Goal: Task Accomplishment & Management: Manage account settings

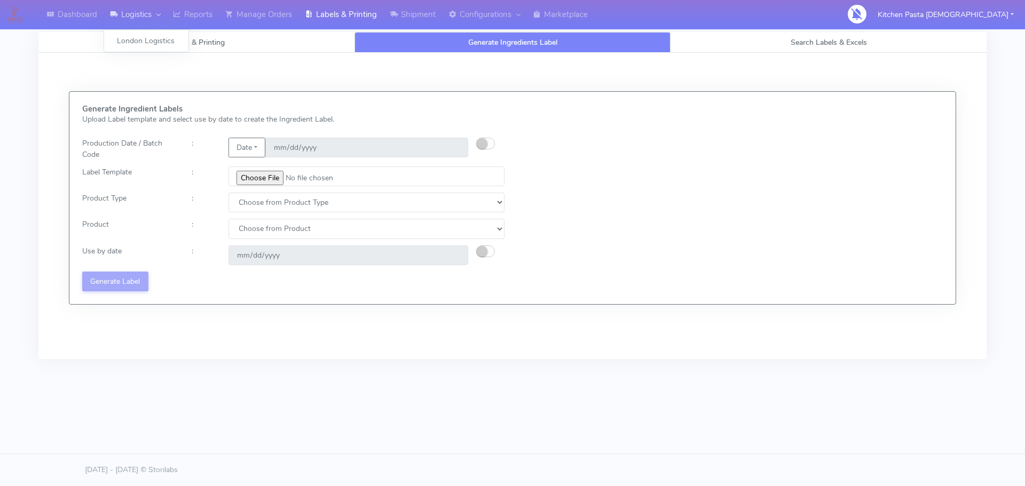
click at [142, 15] on link "Logistics" at bounding box center [135, 14] width 63 height 29
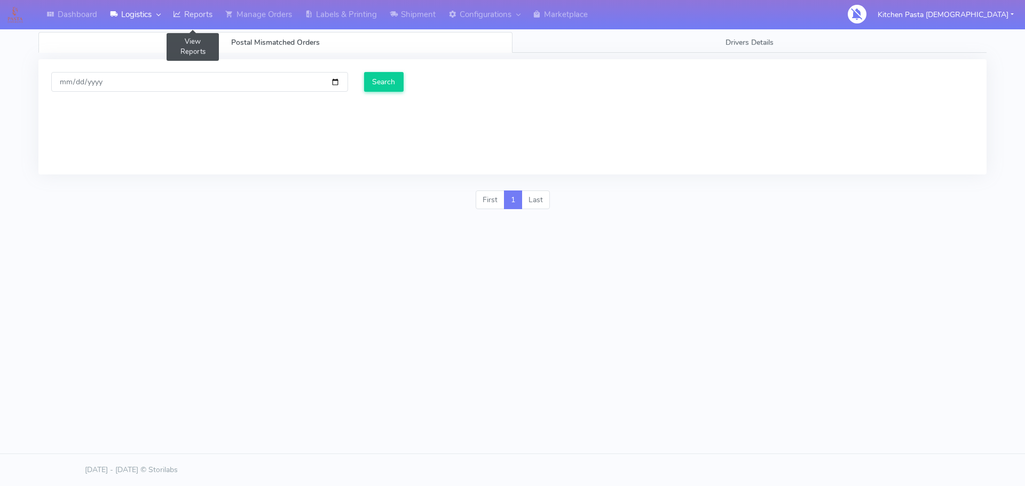
click at [187, 17] on link "Reports" at bounding box center [193, 14] width 52 height 29
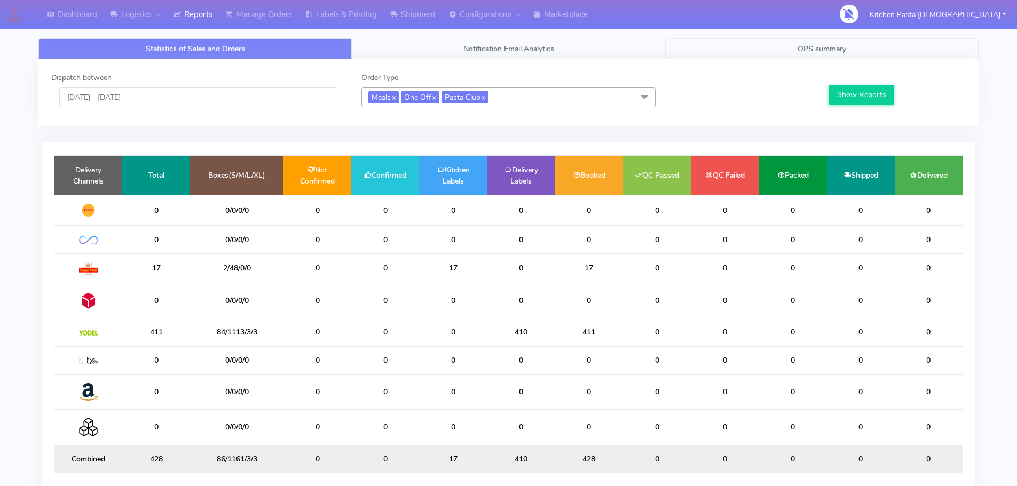
click at [806, 47] on span "OPS summary" at bounding box center [822, 49] width 49 height 10
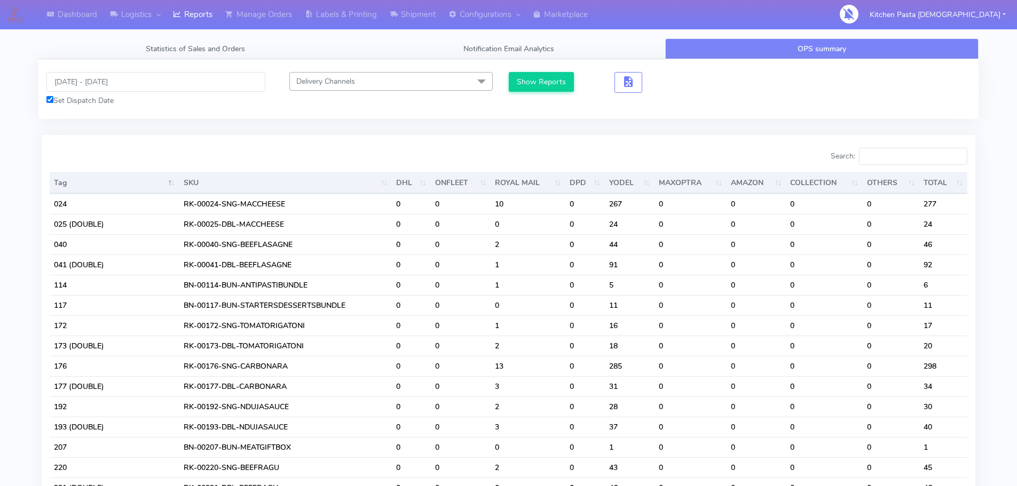
click at [374, 20] on link "Labels & Printing" at bounding box center [340, 14] width 85 height 29
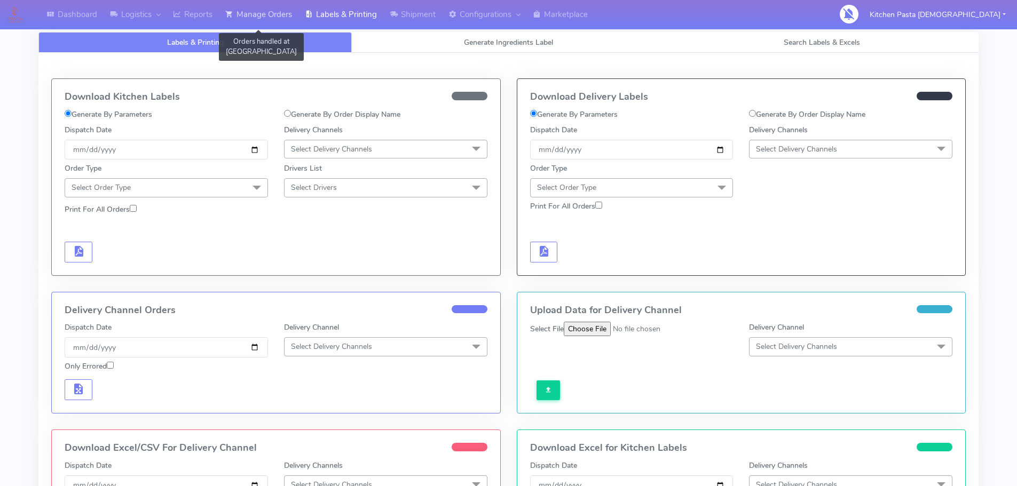
click at [288, 17] on link "Manage Orders" at bounding box center [259, 14] width 80 height 29
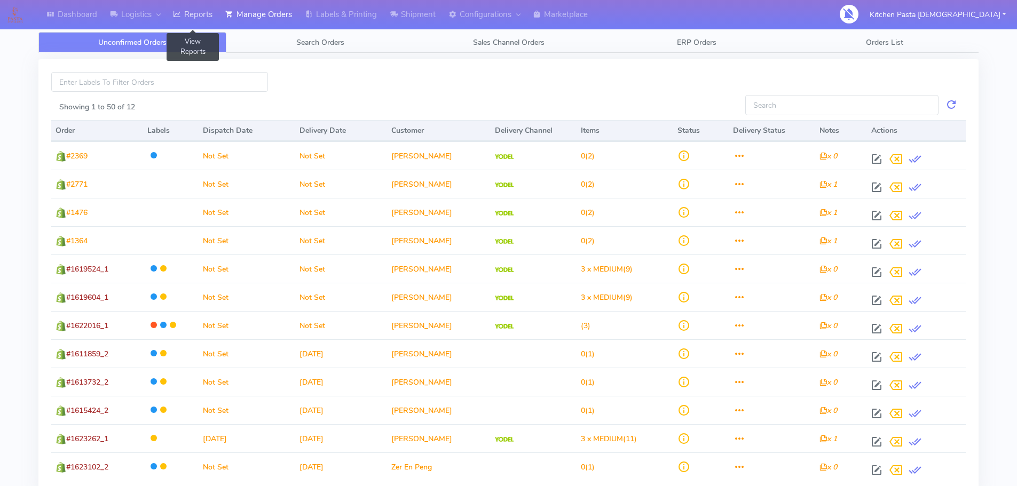
click at [205, 25] on link "Reports" at bounding box center [193, 14] width 52 height 29
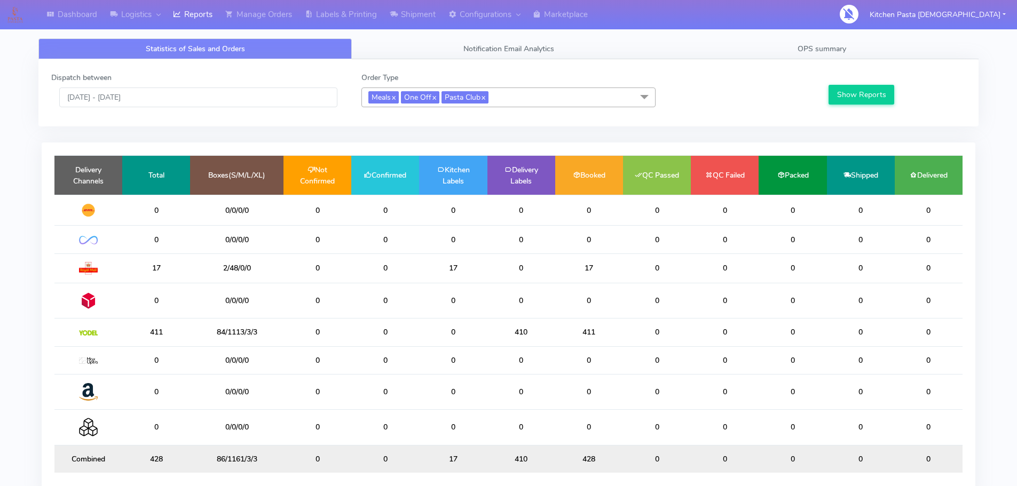
drag, startPoint x: 211, startPoint y: 79, endPoint x: 211, endPoint y: 91, distance: 12.3
click at [211, 79] on div "Dispatch between 09/09/2025 - 09/09/2025" at bounding box center [198, 89] width 310 height 35
click at [211, 91] on input "[DATE] - [DATE]" at bounding box center [198, 98] width 278 height 20
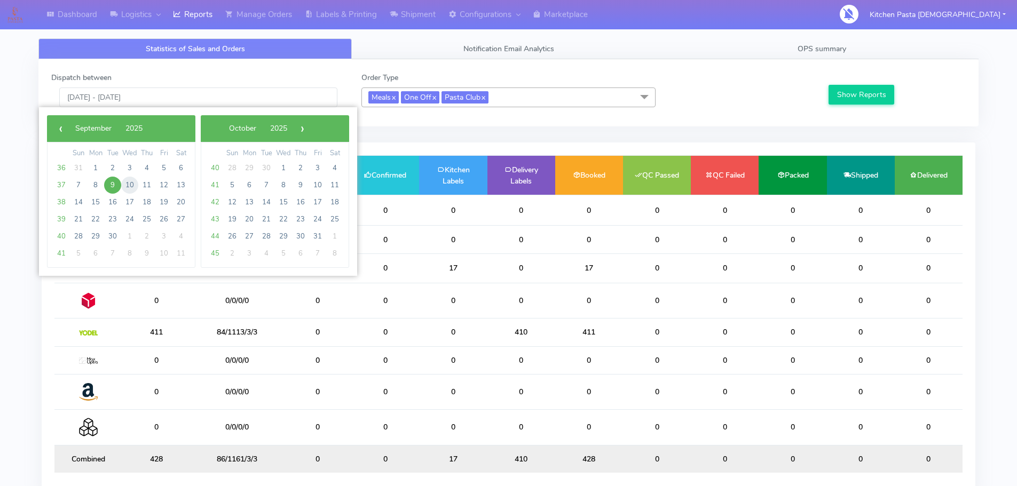
click at [132, 185] on span "10" at bounding box center [129, 185] width 17 height 17
type input "10/09/2025 - 10/09/2025"
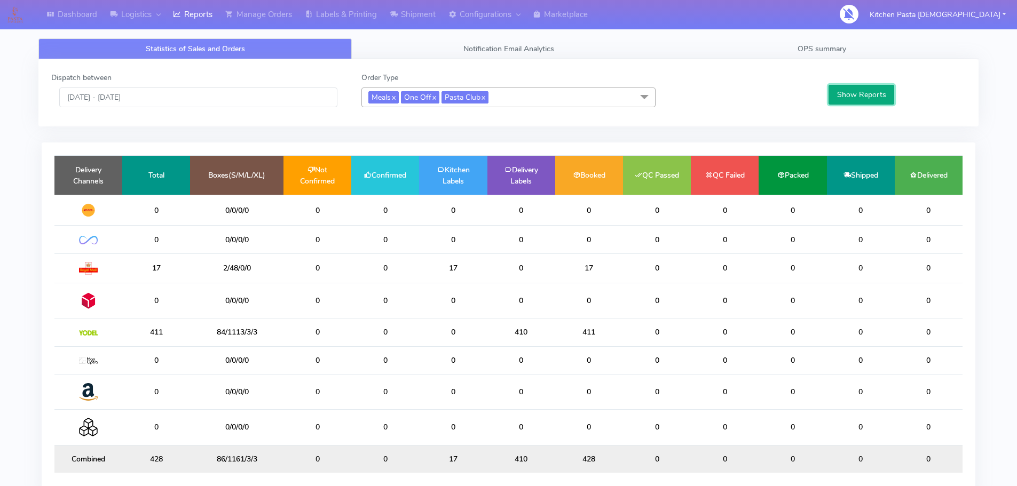
click at [840, 95] on button "Show Reports" at bounding box center [862, 95] width 66 height 20
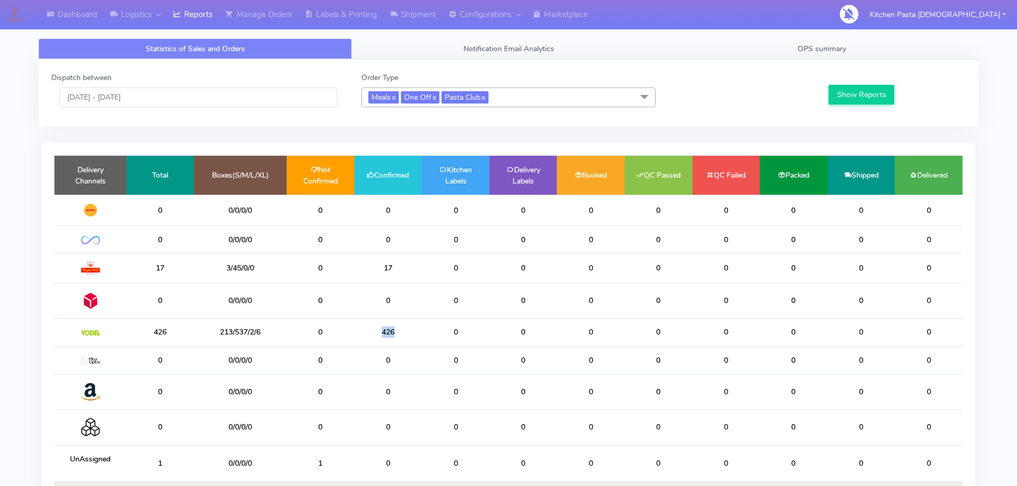
drag, startPoint x: 390, startPoint y: 334, endPoint x: 353, endPoint y: 325, distance: 37.3
click at [353, 325] on tr "426 213/537/2/6 0 426 0 0 0 0 0 0 0 0" at bounding box center [508, 333] width 908 height 28
click at [353, 325] on td "0" at bounding box center [321, 333] width 68 height 28
drag, startPoint x: 395, startPoint y: 328, endPoint x: 366, endPoint y: 328, distance: 28.3
click at [366, 328] on td "426" at bounding box center [388, 333] width 68 height 28
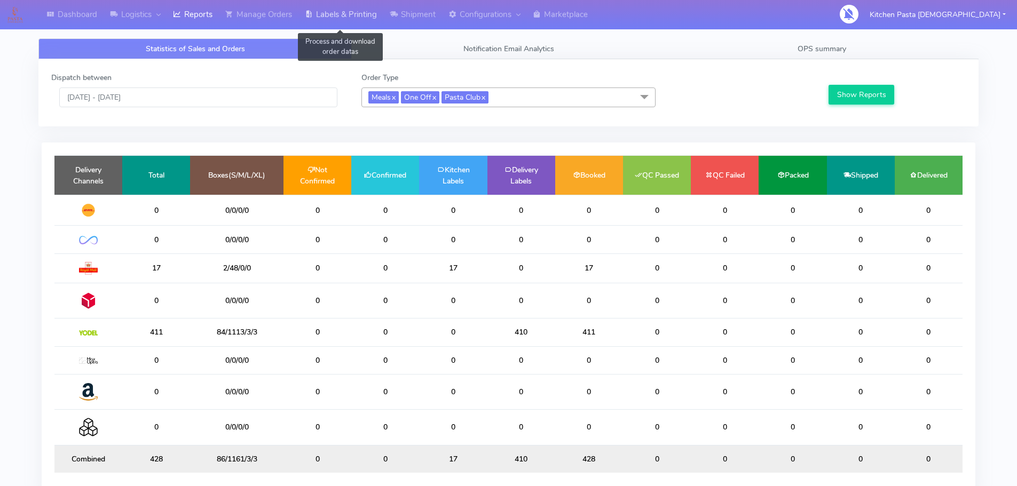
click at [364, 3] on link "Labels & Printing" at bounding box center [340, 14] width 85 height 29
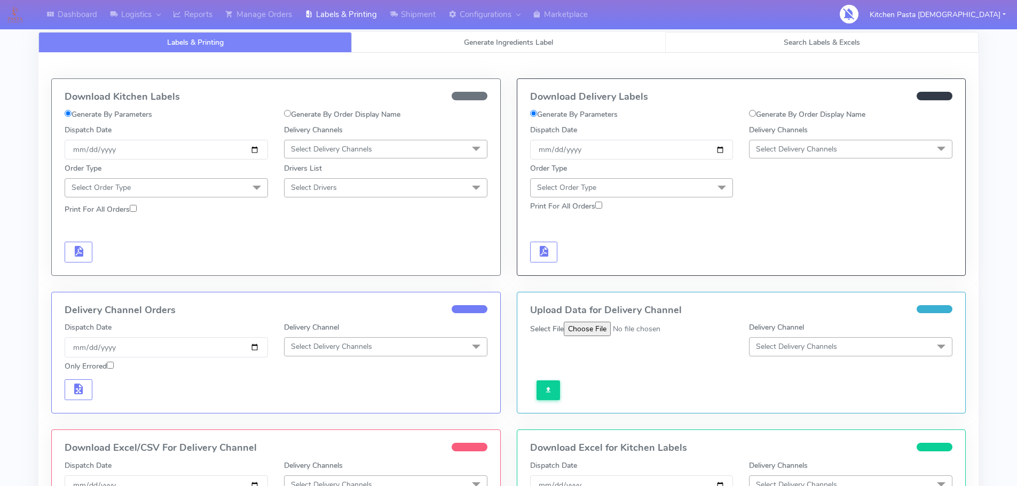
click at [834, 39] on span "Search Labels & Excels" at bounding box center [822, 42] width 76 height 10
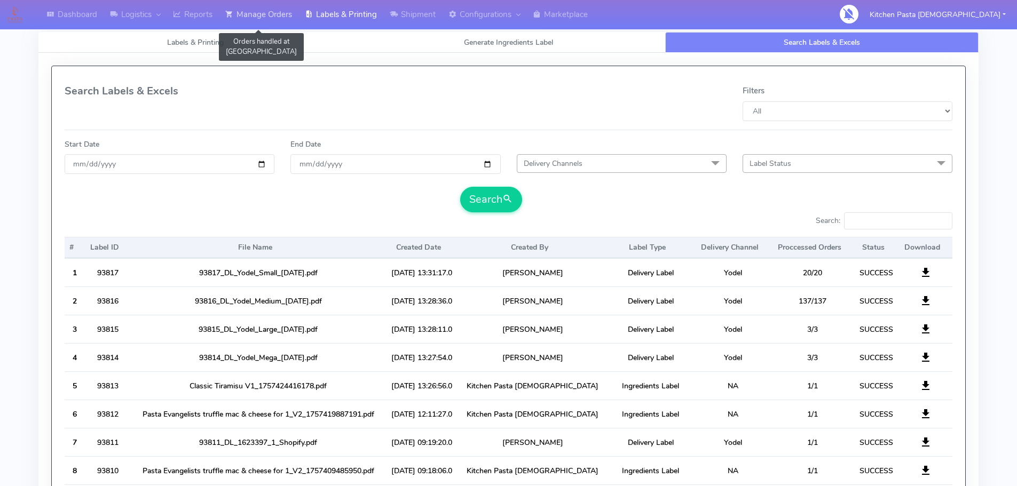
click at [271, 19] on link "Manage Orders" at bounding box center [259, 14] width 80 height 29
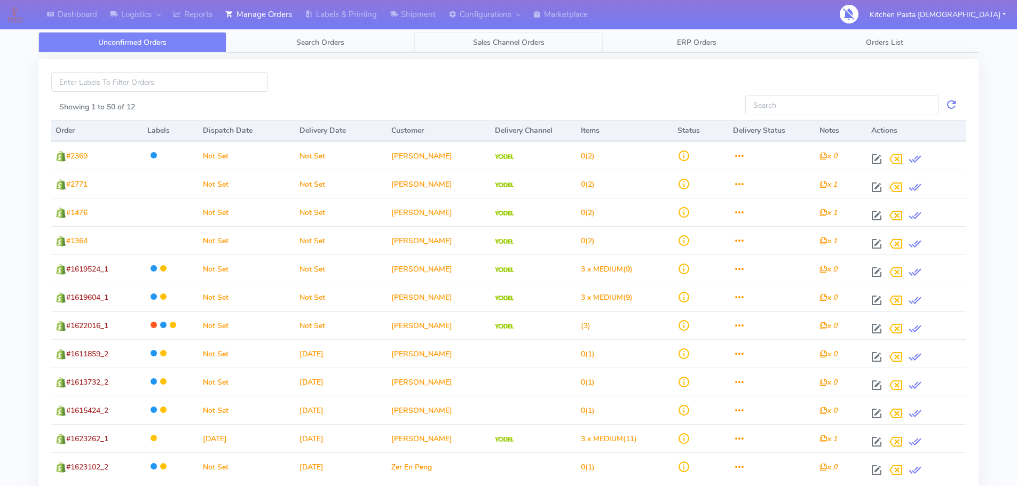
click at [468, 42] on link "Sales Channel Orders" at bounding box center [508, 42] width 188 height 21
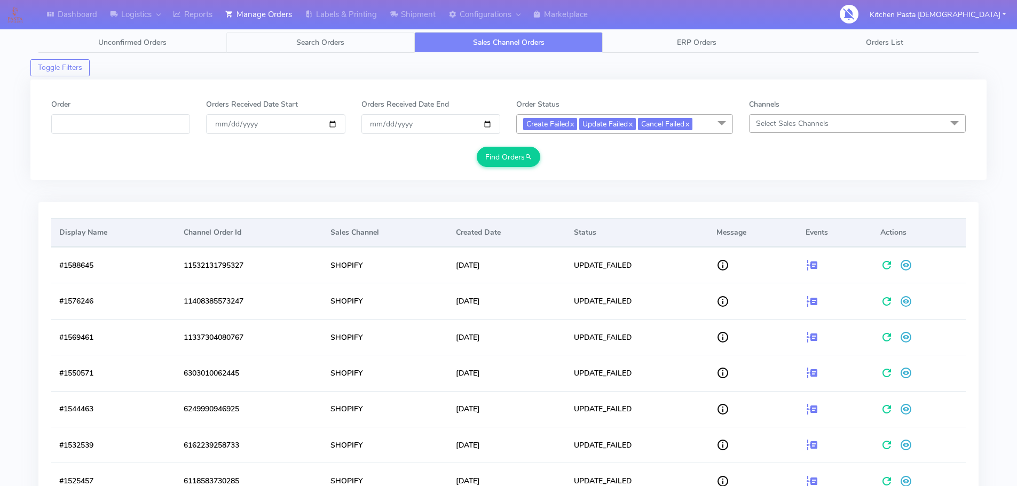
click at [320, 40] on span "Search Orders" at bounding box center [320, 42] width 48 height 10
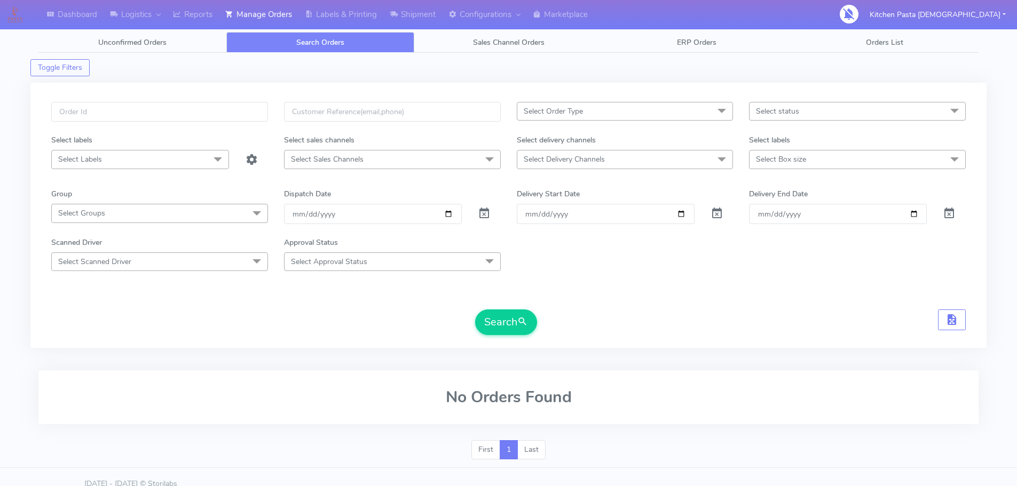
click at [772, 106] on span "Select status" at bounding box center [777, 111] width 43 height 10
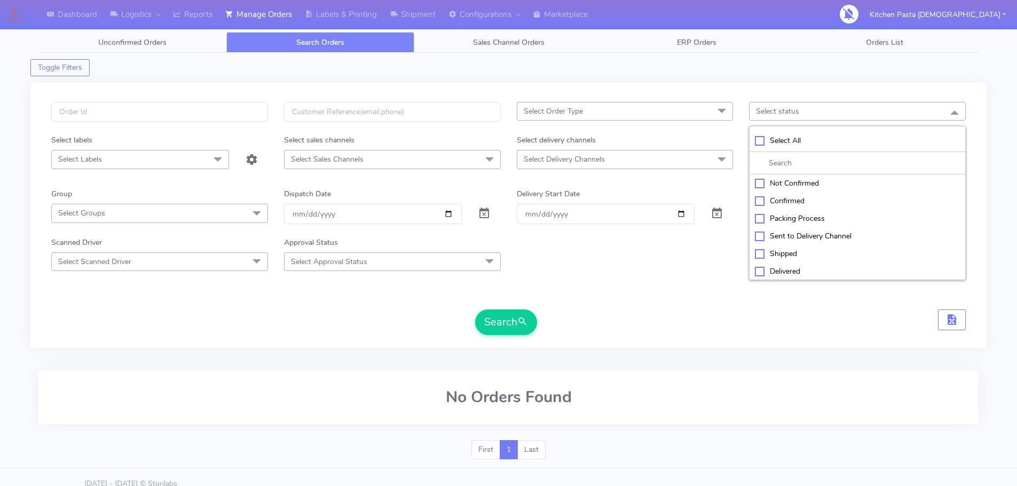
click at [658, 112] on span "Select Order Type" at bounding box center [625, 111] width 217 height 19
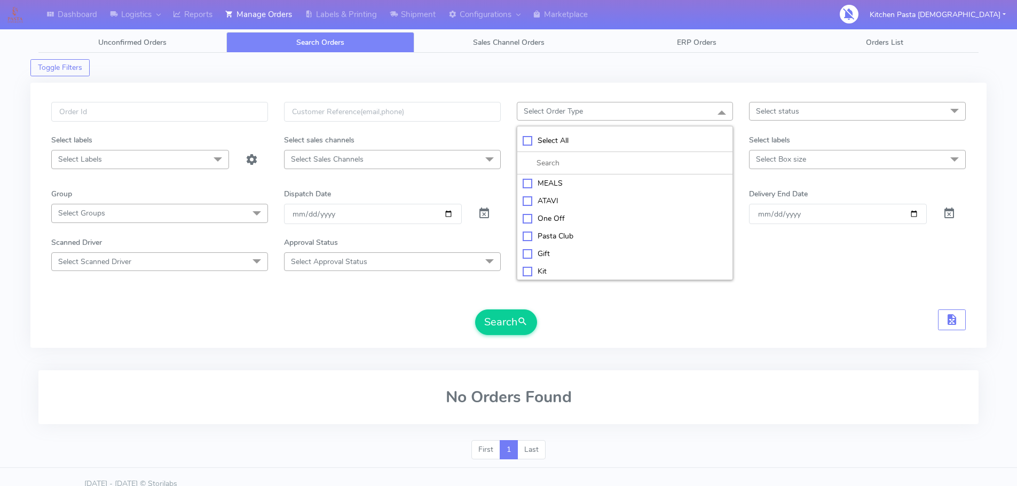
click at [572, 186] on div "MEALS" at bounding box center [625, 183] width 205 height 11
click at [564, 180] on div "MEALS" at bounding box center [625, 184] width 205 height 11
checkbox input "false"
click at [554, 271] on div "Kit" at bounding box center [625, 271] width 205 height 11
checkbox input "true"
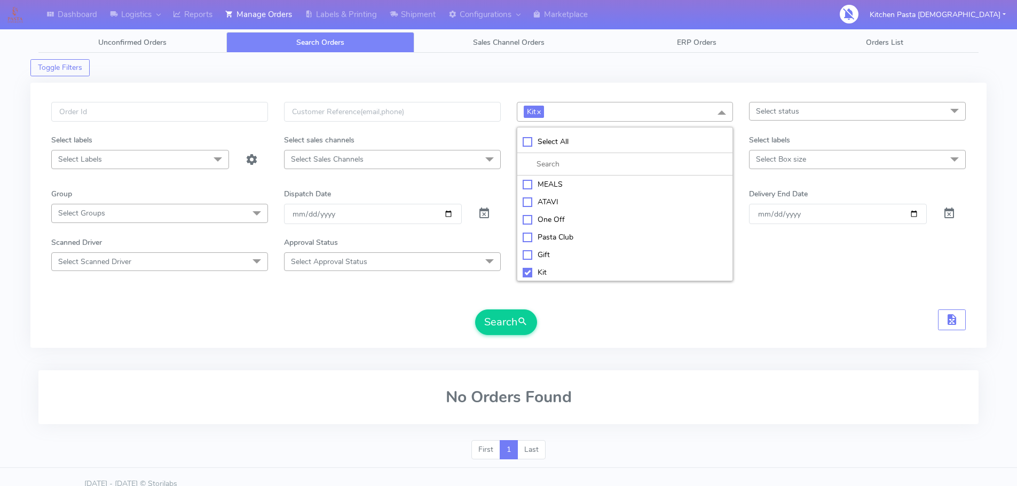
click at [828, 164] on span "Select Box size" at bounding box center [857, 159] width 217 height 19
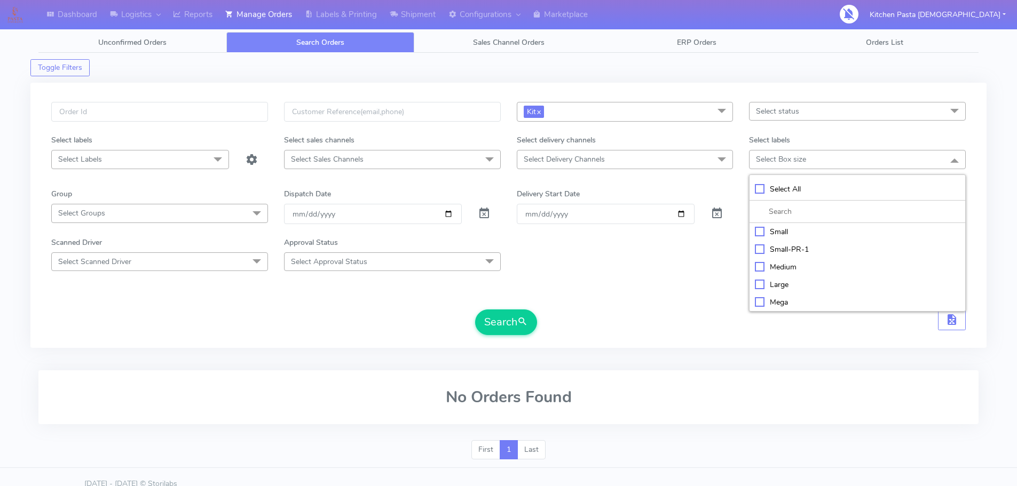
click at [622, 159] on span "Select Delivery Channels" at bounding box center [625, 159] width 217 height 19
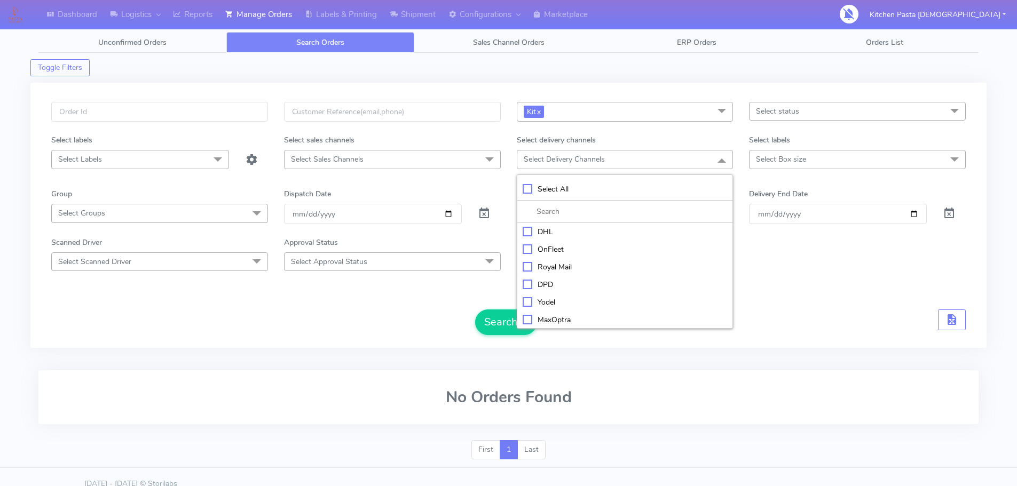
drag, startPoint x: 540, startPoint y: 304, endPoint x: 483, endPoint y: 320, distance: 59.3
click at [538, 305] on div "Yodel" at bounding box center [625, 302] width 205 height 11
checkbox input "true"
click at [483, 320] on button "Search" at bounding box center [506, 324] width 62 height 26
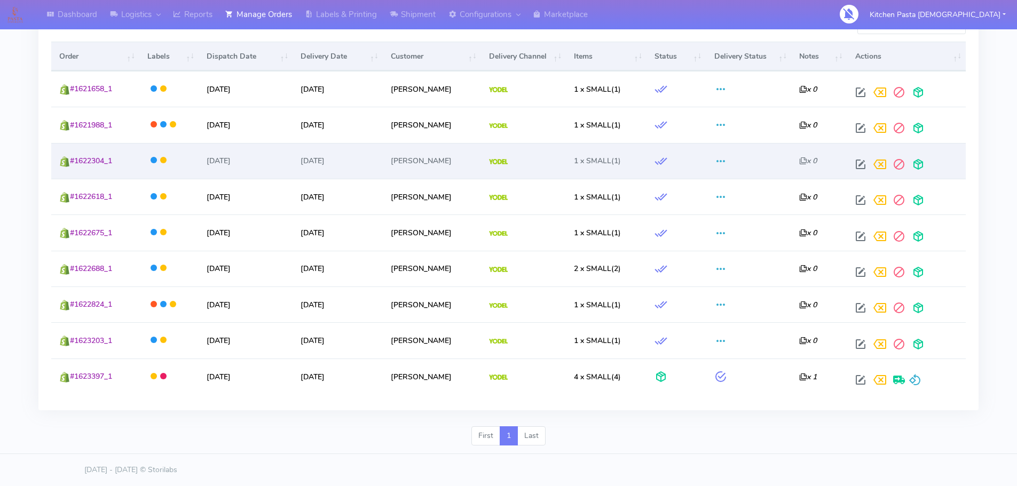
scroll to position [275, 0]
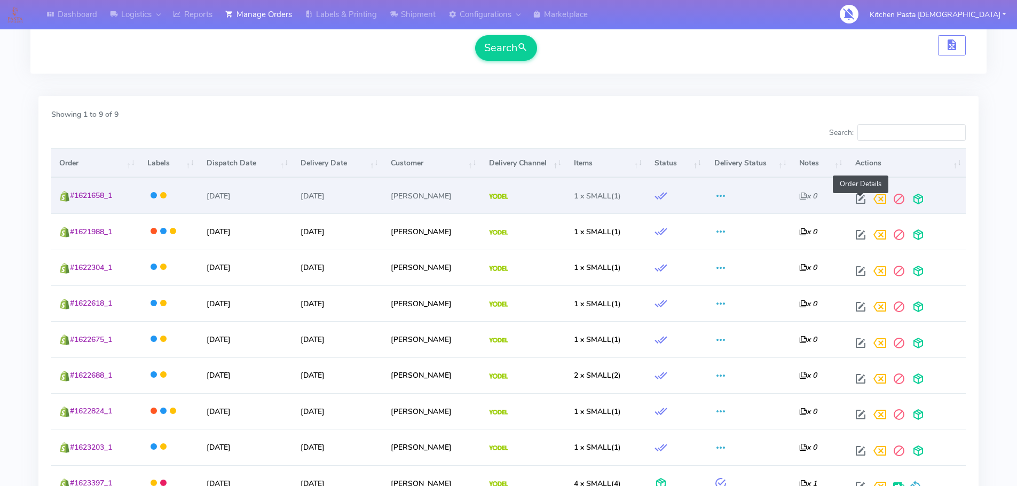
click at [858, 196] on span at bounding box center [860, 201] width 19 height 10
select select "5"
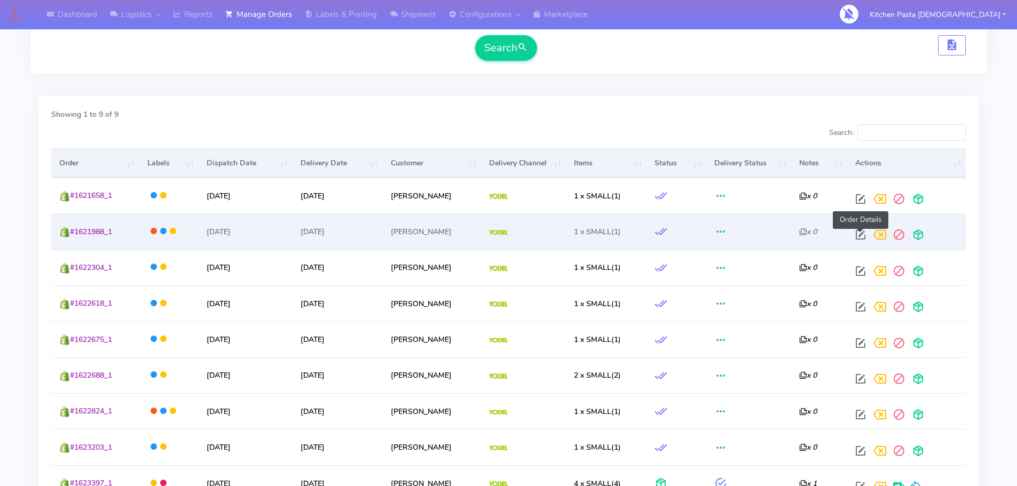
click at [856, 232] on span at bounding box center [860, 237] width 19 height 10
select select "5"
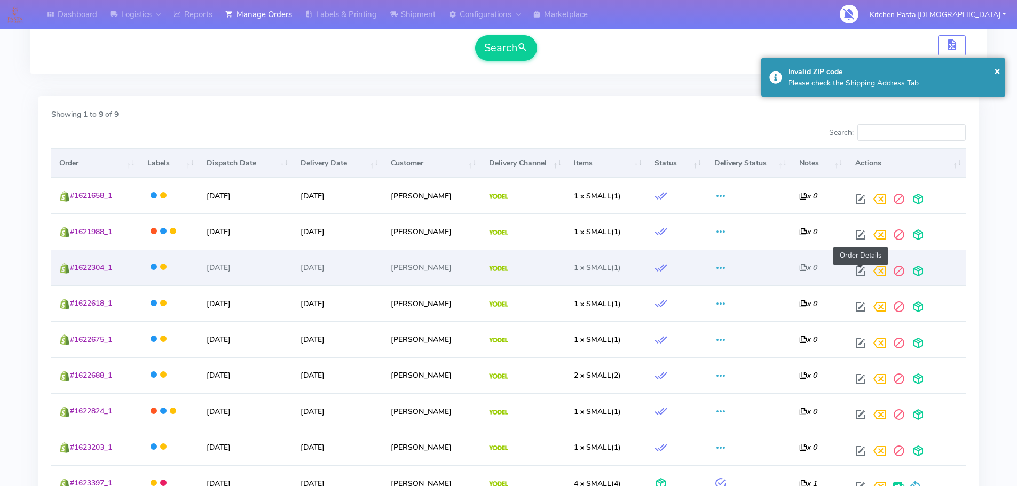
click at [861, 273] on span at bounding box center [860, 274] width 19 height 10
select select "5"
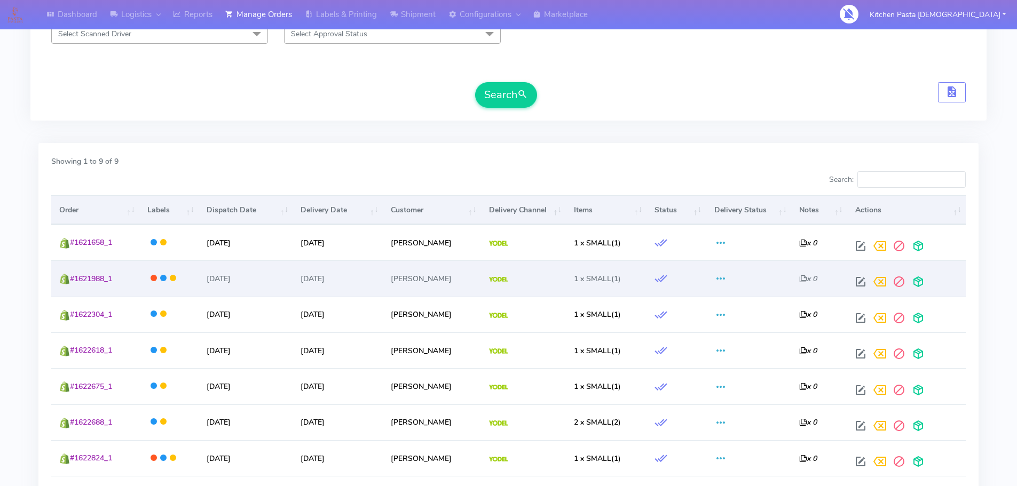
scroll to position [222, 0]
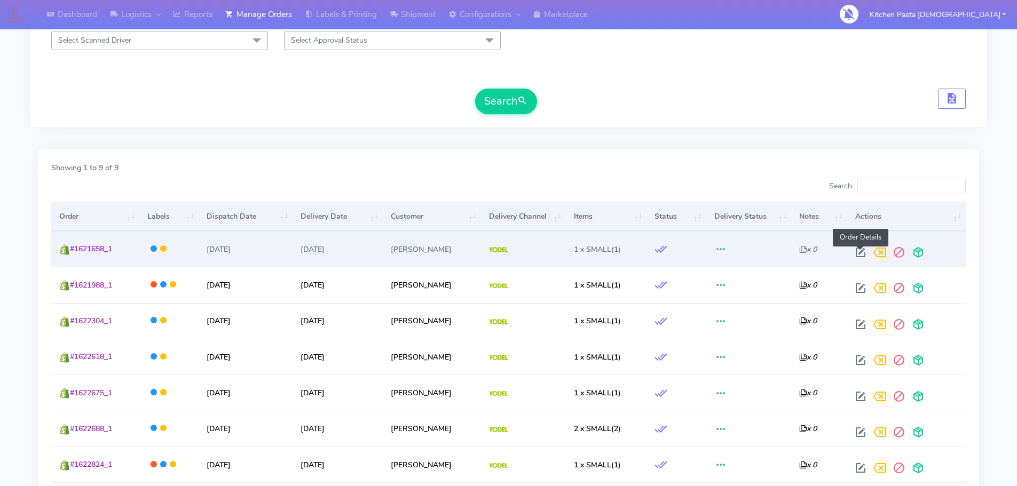
click at [864, 251] on span at bounding box center [860, 255] width 19 height 10
select select "5"
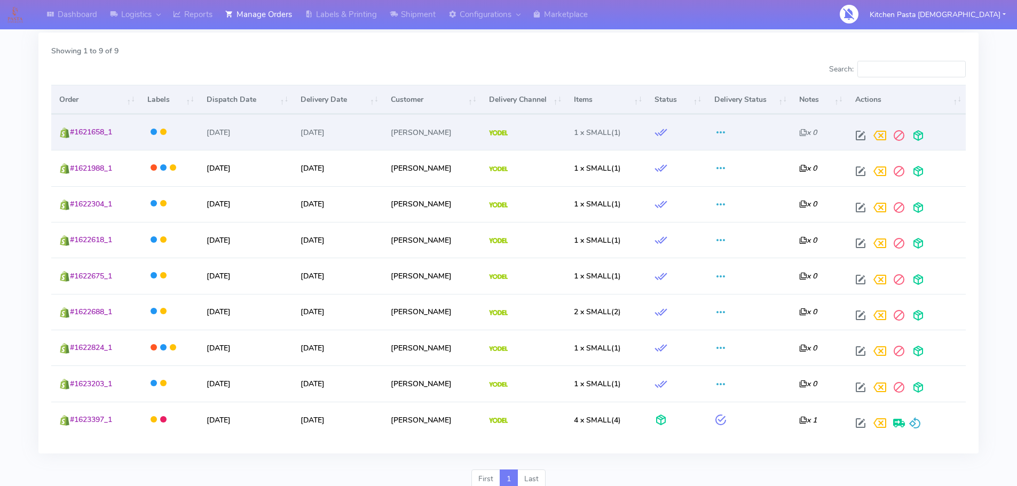
scroll to position [320, 0]
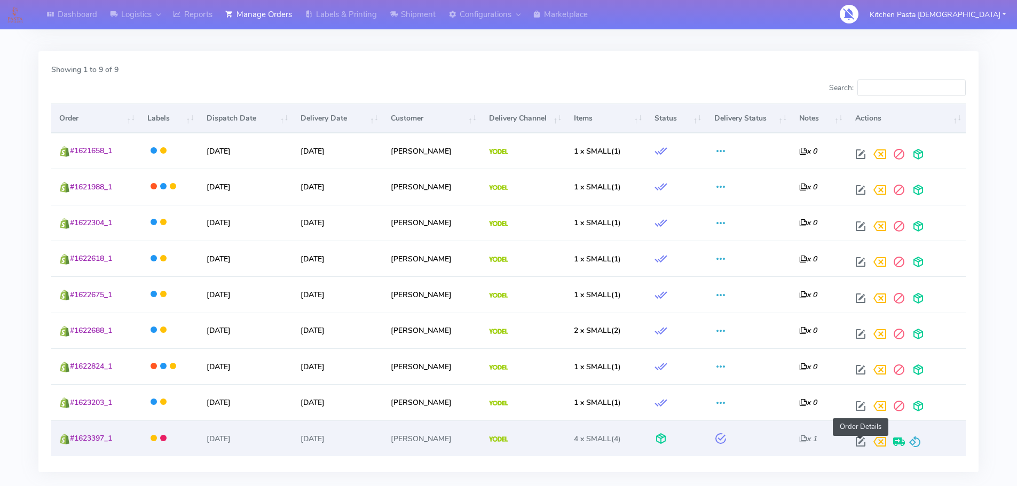
click at [864, 440] on span at bounding box center [860, 444] width 19 height 10
select select "5"
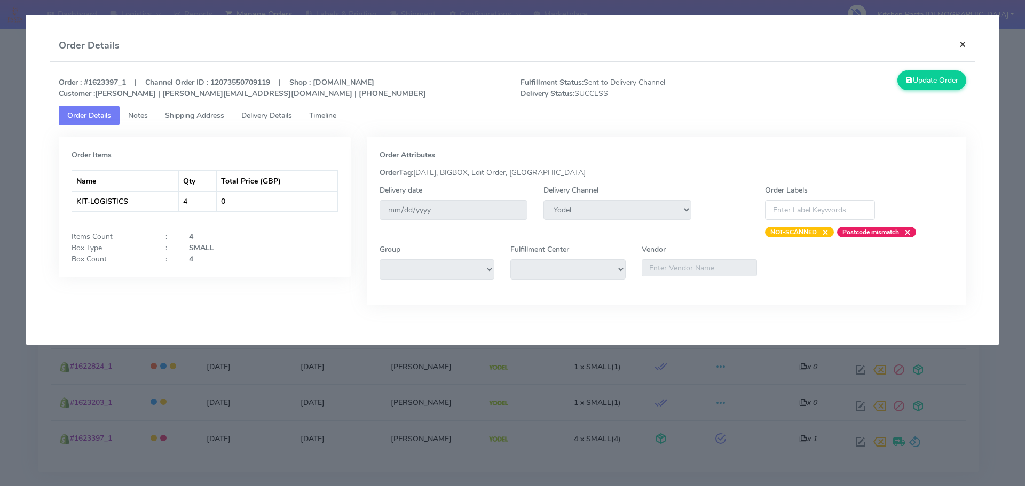
click at [963, 45] on button "×" at bounding box center [963, 44] width 24 height 28
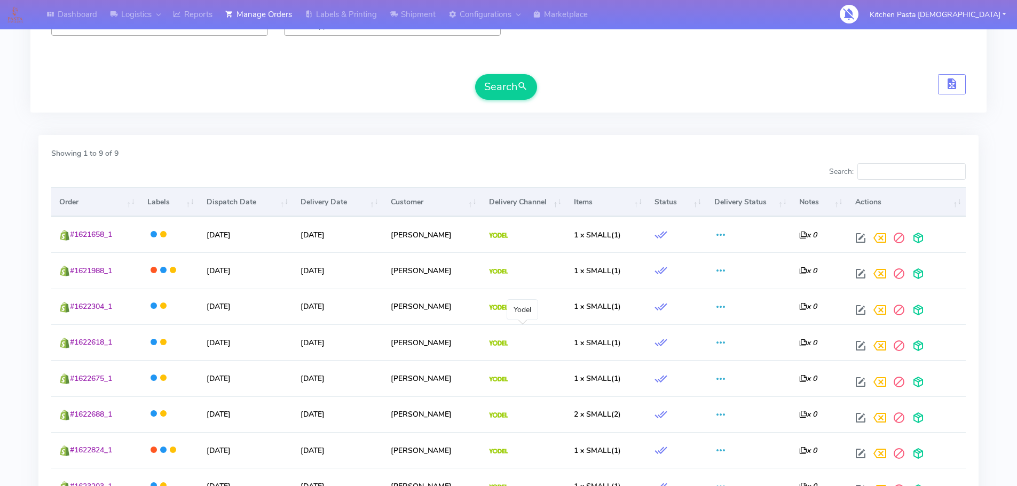
scroll to position [62, 0]
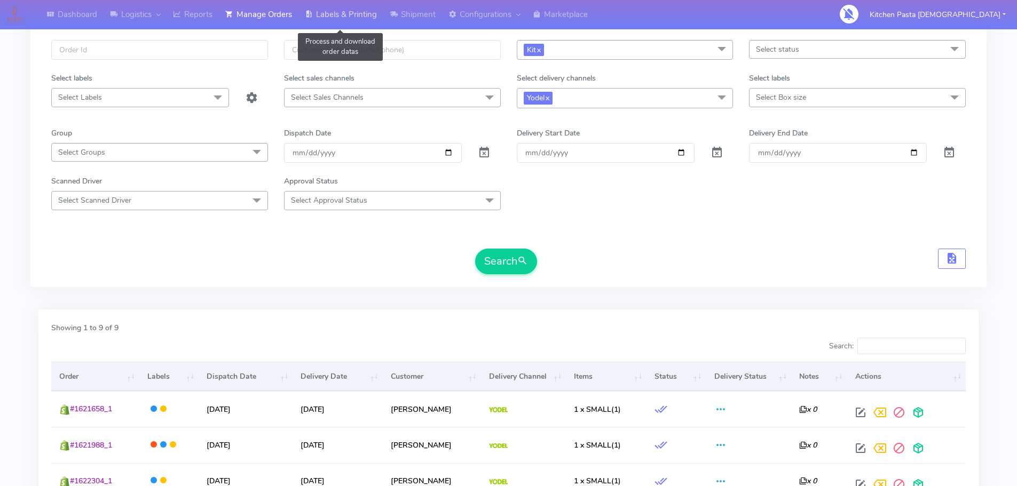
click at [360, 13] on link "Labels & Printing" at bounding box center [340, 14] width 85 height 29
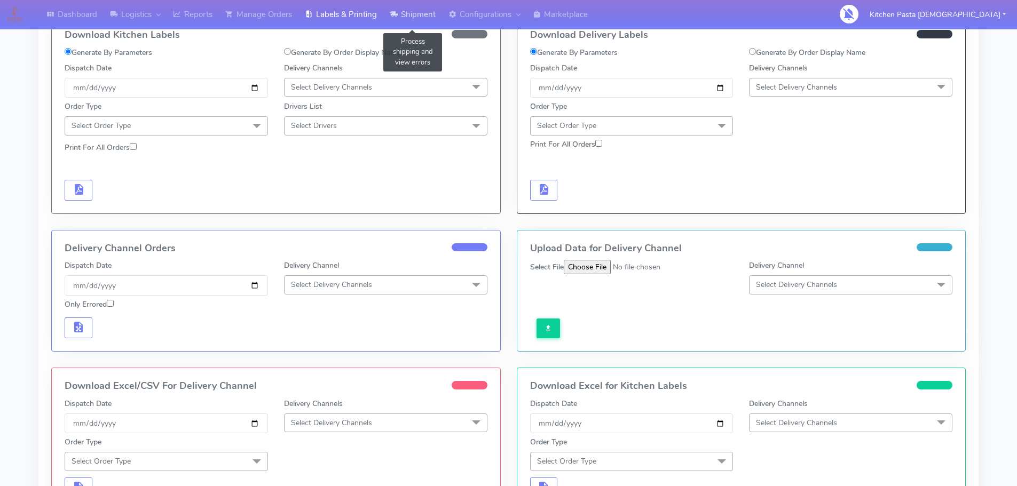
click at [401, 9] on link "Shipment" at bounding box center [412, 14] width 59 height 29
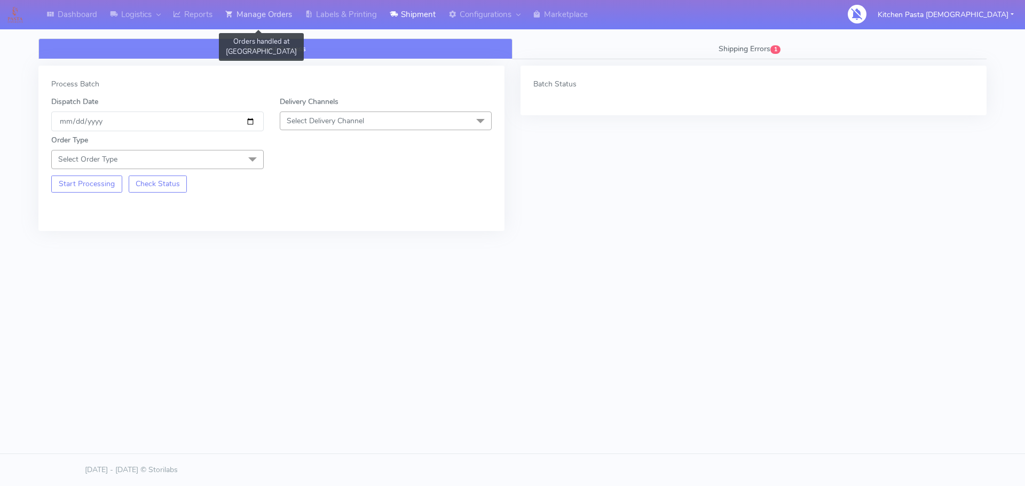
click at [273, 13] on link "Manage Orders" at bounding box center [259, 14] width 80 height 29
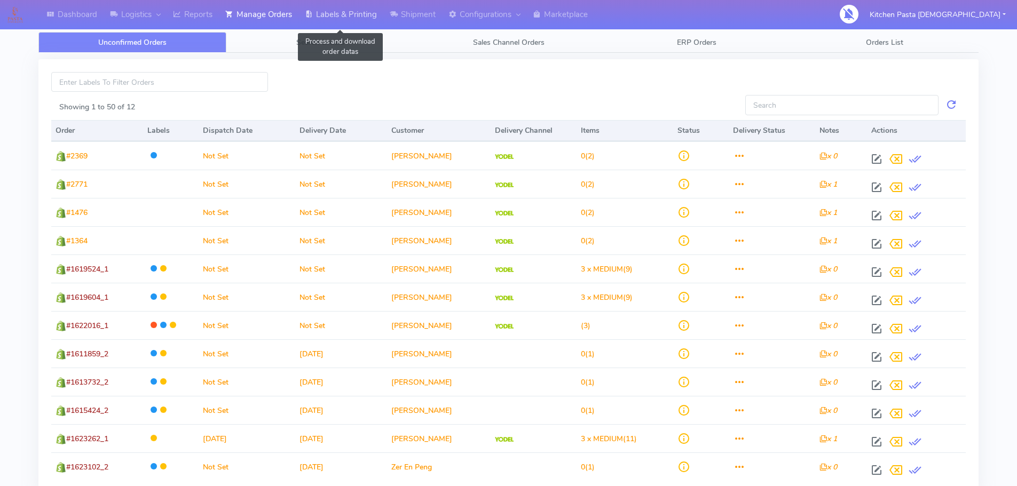
click at [327, 22] on link "Labels & Printing" at bounding box center [340, 14] width 85 height 29
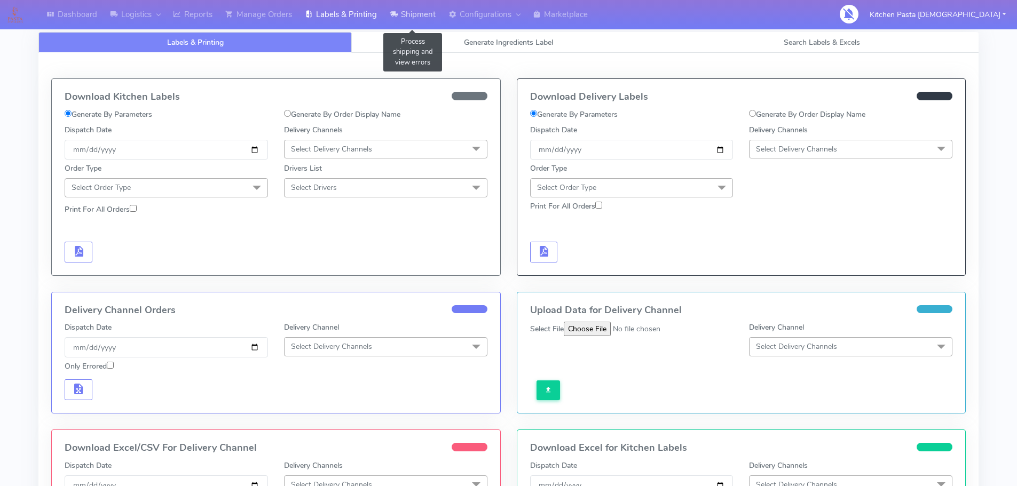
click at [412, 21] on link "Shipment" at bounding box center [412, 14] width 59 height 29
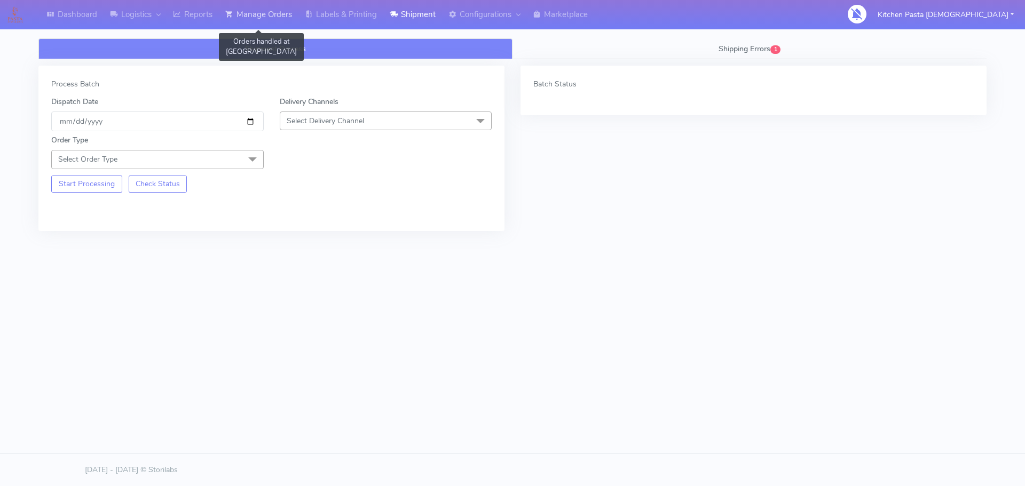
click at [259, 4] on link "Manage Orders" at bounding box center [259, 14] width 80 height 29
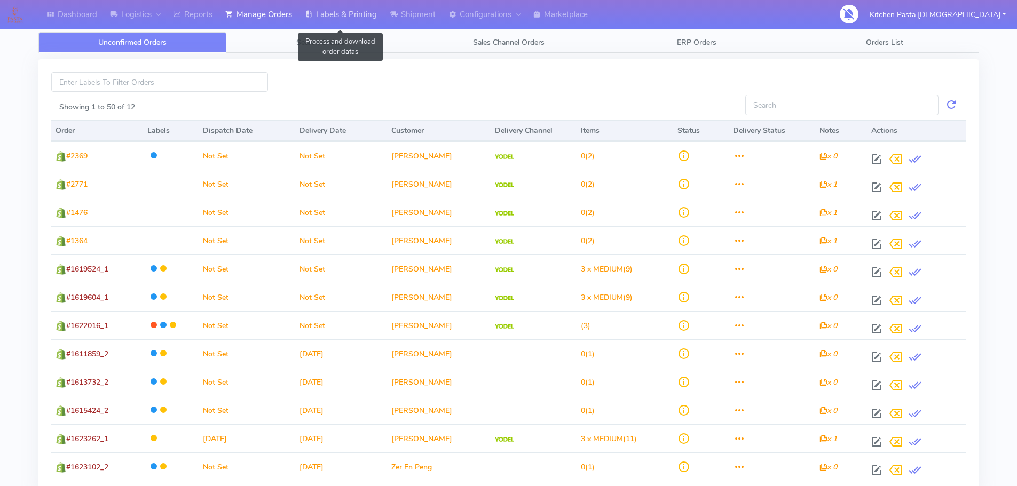
click at [344, 11] on link "Labels & Printing" at bounding box center [340, 14] width 85 height 29
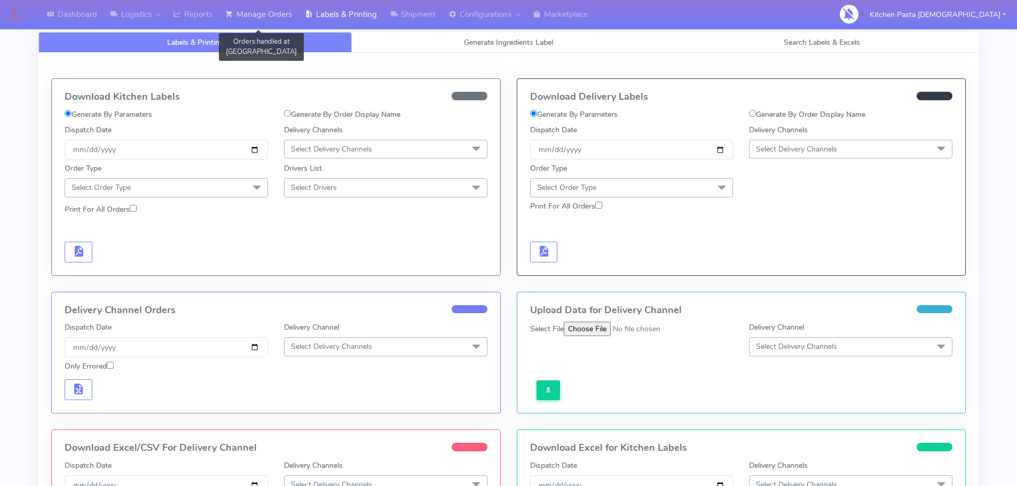
click at [269, 17] on link "Manage Orders" at bounding box center [259, 14] width 80 height 29
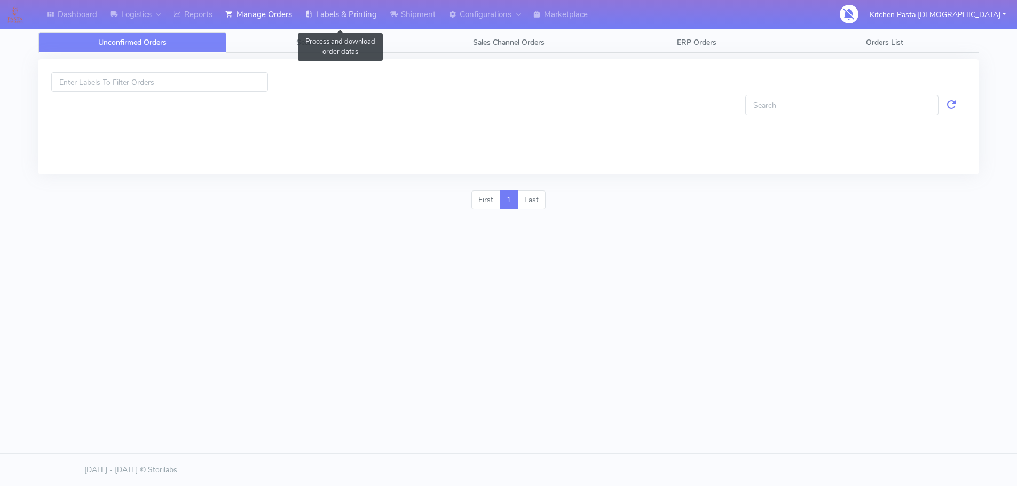
click at [317, 15] on link "Labels & Printing" at bounding box center [340, 14] width 85 height 29
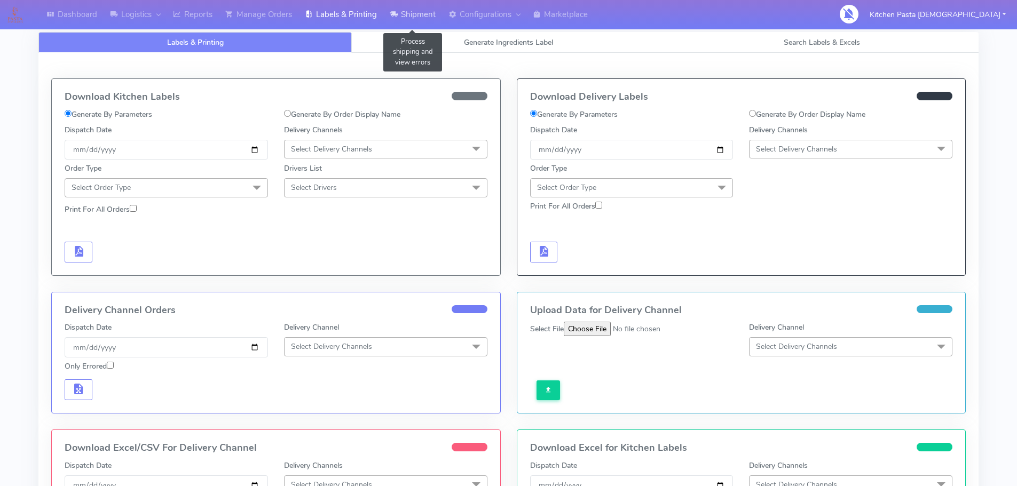
click at [409, 10] on link "Shipment" at bounding box center [412, 14] width 59 height 29
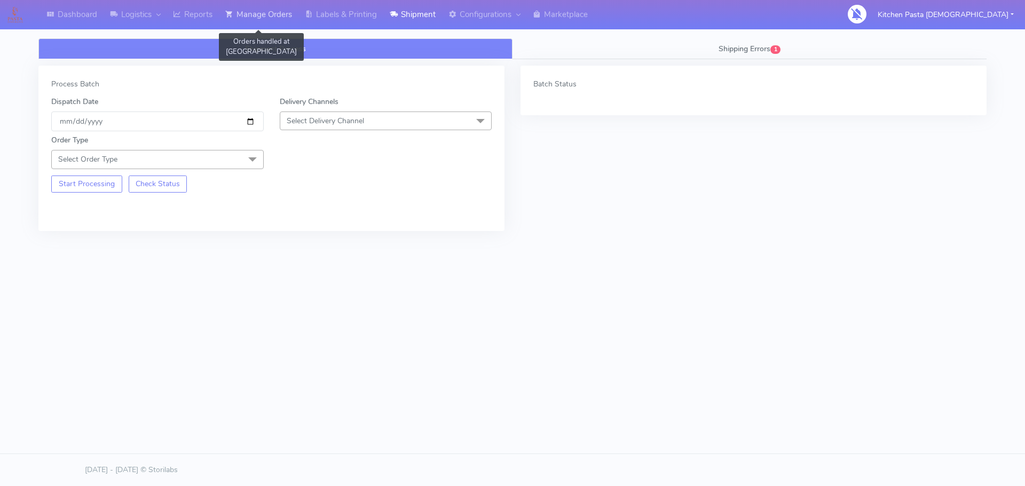
click at [231, 16] on icon at bounding box center [229, 14] width 8 height 11
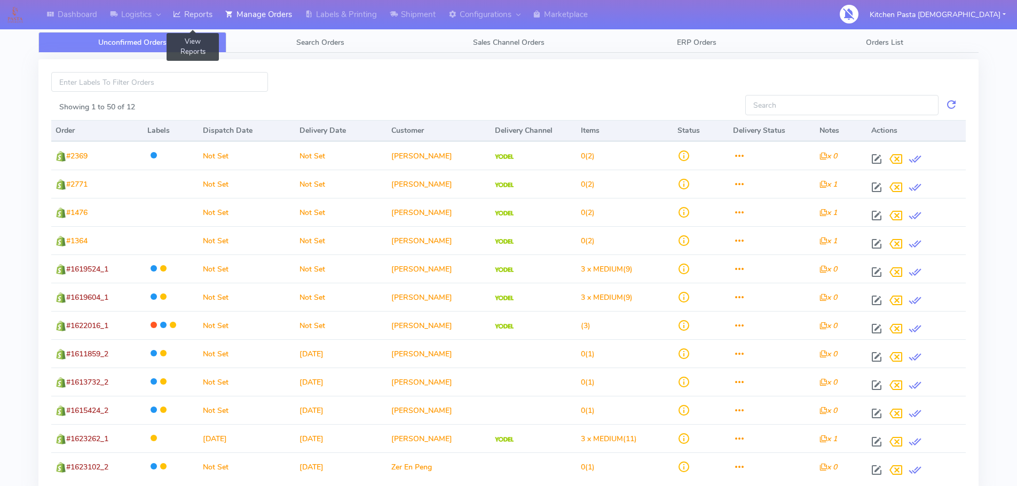
click at [207, 14] on link "Reports" at bounding box center [193, 14] width 52 height 29
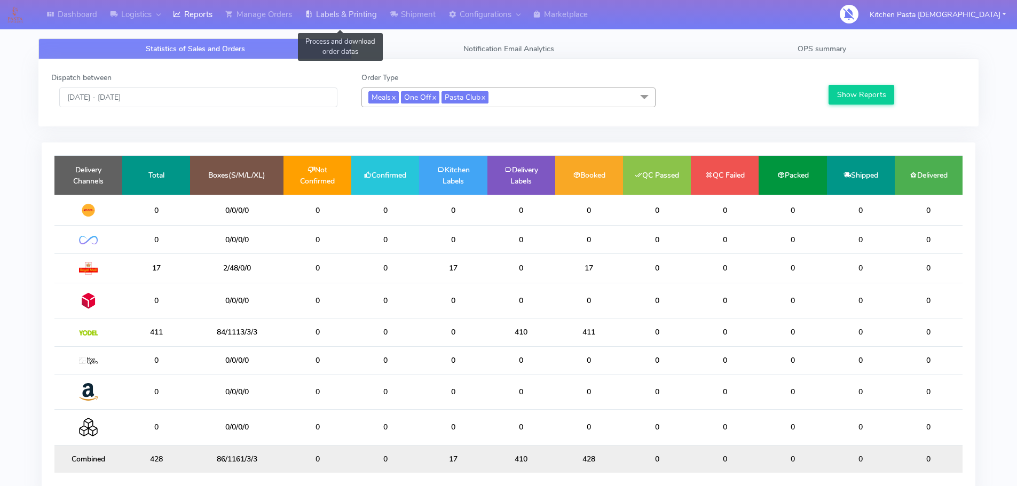
click at [317, 7] on link "Labels & Printing" at bounding box center [340, 14] width 85 height 29
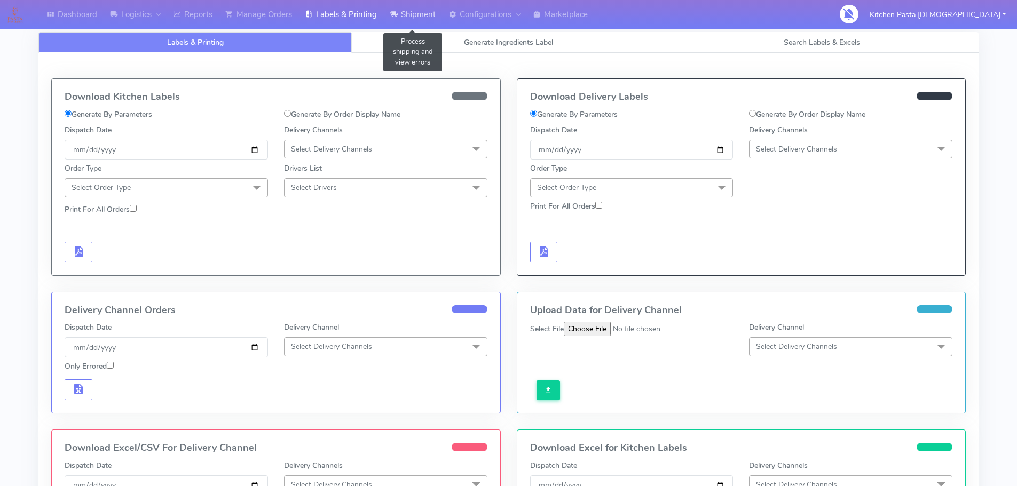
click at [401, 12] on link "Shipment" at bounding box center [412, 14] width 59 height 29
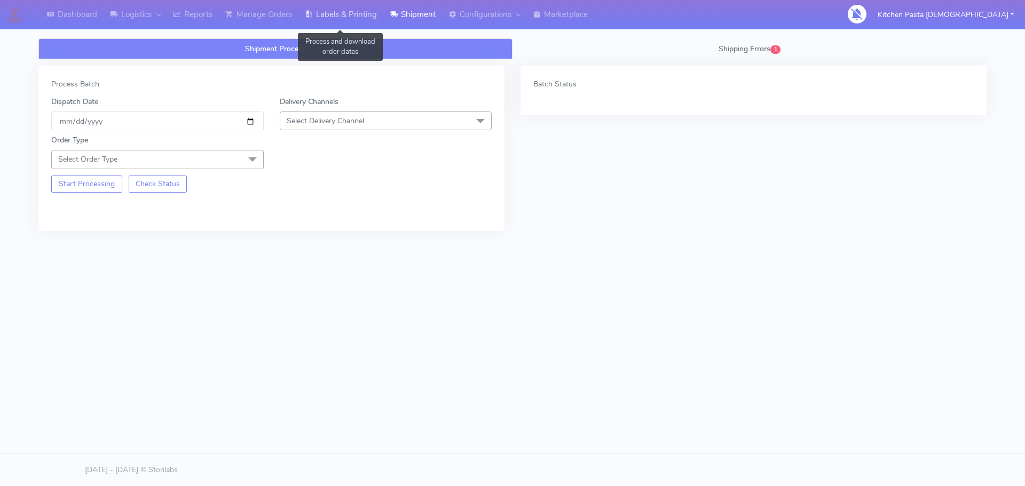
click at [325, 13] on link "Labels & Printing" at bounding box center [340, 14] width 85 height 29
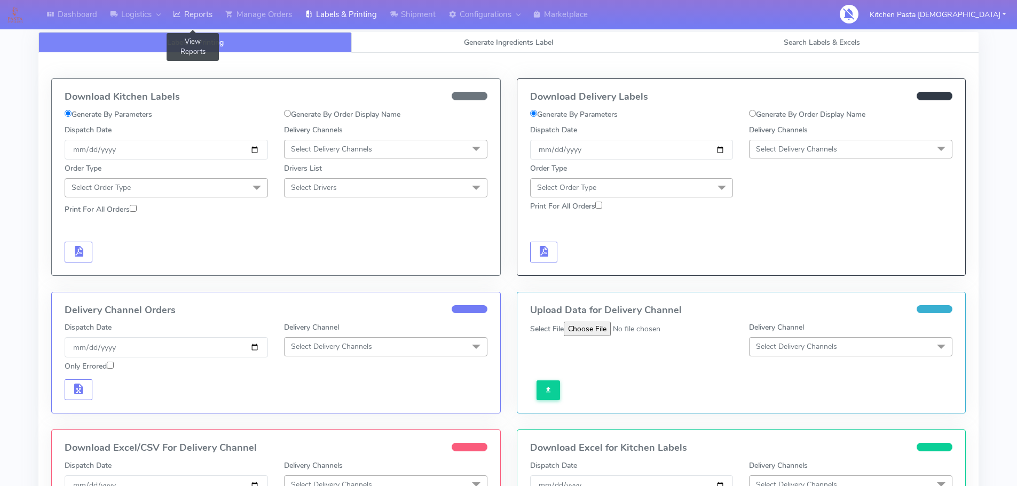
drag, startPoint x: 188, startPoint y: 2, endPoint x: 191, endPoint y: 7, distance: 5.5
click at [187, 2] on link "Reports" at bounding box center [193, 14] width 52 height 29
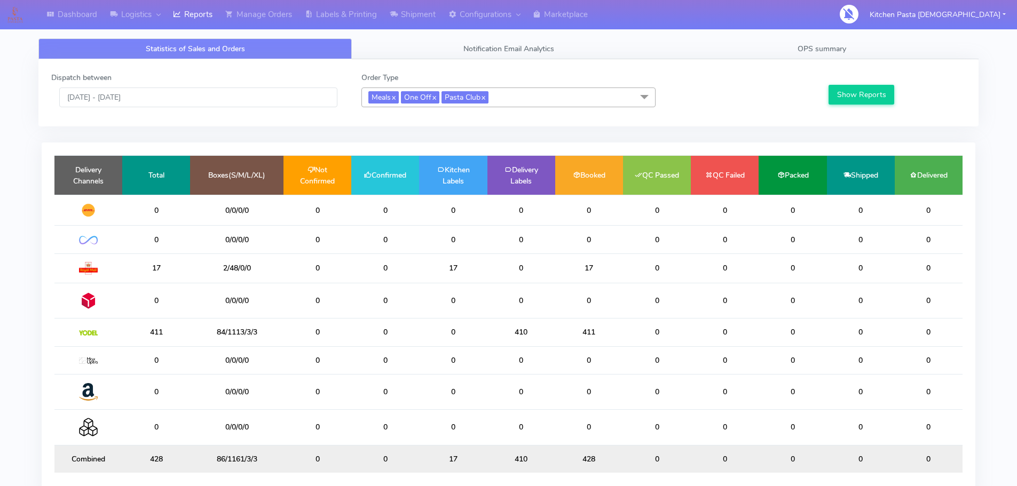
click at [539, 88] on span "Meals x One Off x Pasta Club x" at bounding box center [508, 98] width 294 height 20
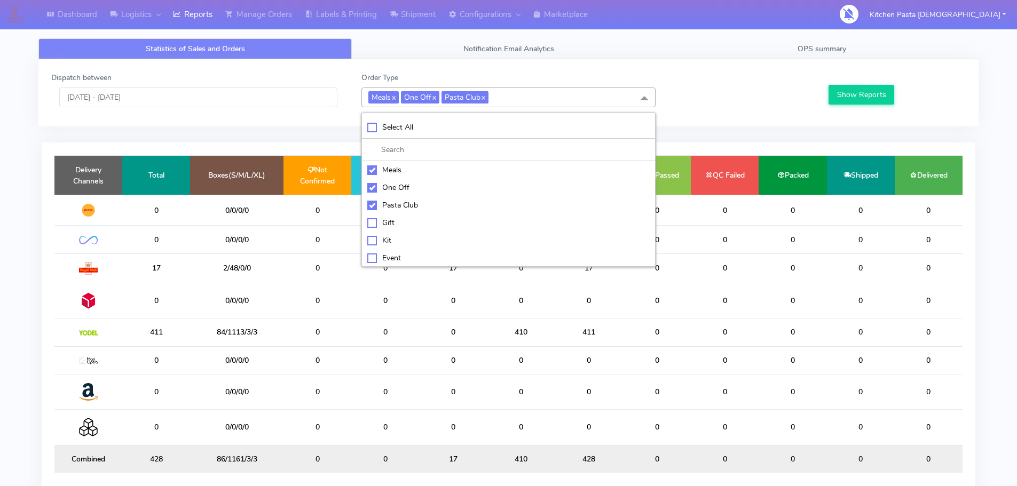
click at [392, 163] on li "Meals" at bounding box center [508, 170] width 293 height 18
checkbox input "false"
click at [390, 189] on div "One Off" at bounding box center [508, 187] width 282 height 11
checkbox input "false"
click at [396, 202] on div "Pasta Club" at bounding box center [508, 205] width 282 height 11
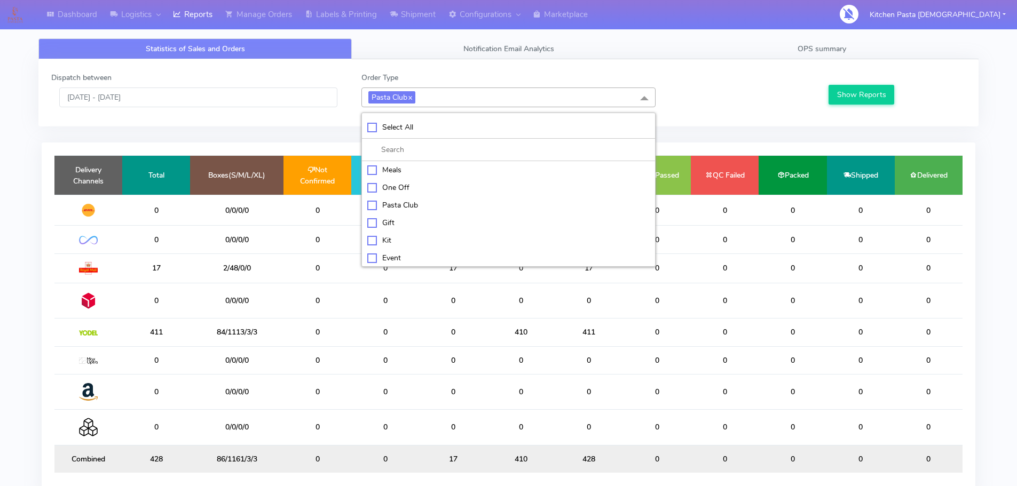
checkbox input "false"
click at [407, 236] on div "Kit" at bounding box center [508, 239] width 282 height 11
click at [837, 93] on button "Show Reports" at bounding box center [862, 95] width 66 height 20
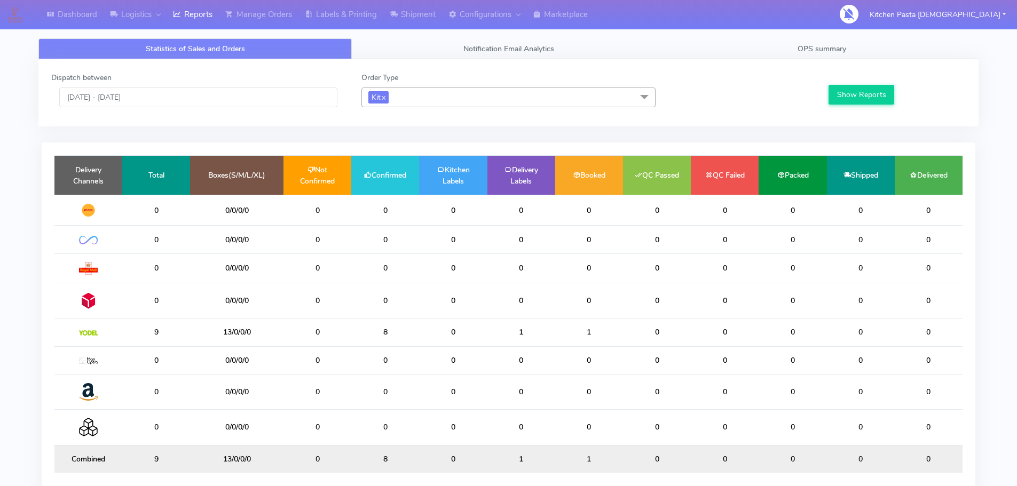
scroll to position [1, 0]
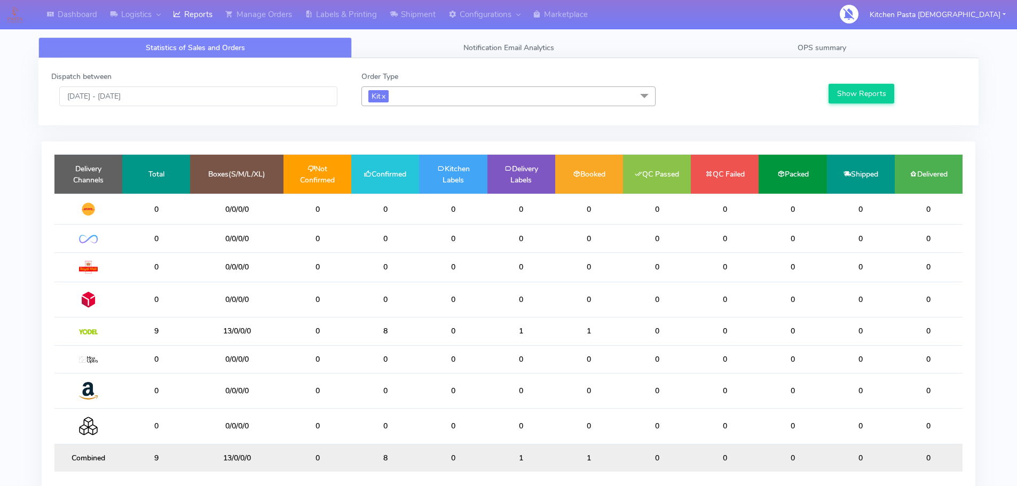
drag, startPoint x: 437, startPoint y: 85, endPoint x: 439, endPoint y: 106, distance: 20.9
click at [439, 86] on div "Order Type Kit x Select All Meals One Off Pasta Club Gift Kit Event Unknown QCO…" at bounding box center [508, 88] width 310 height 35
click at [440, 111] on div "Dispatch between [DATE] - [DATE] Order Type Kit x Select All Meals One Off Past…" at bounding box center [508, 92] width 931 height 42
click at [442, 106] on span "Kit x" at bounding box center [508, 96] width 294 height 20
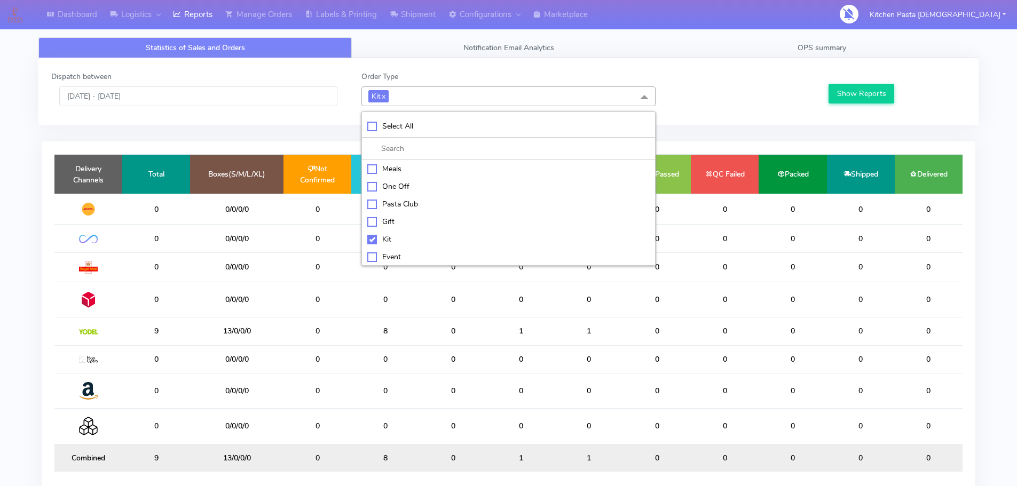
click at [380, 238] on div "Kit" at bounding box center [508, 239] width 282 height 11
checkbox input "false"
click at [379, 251] on div "ATAVI" at bounding box center [508, 255] width 282 height 11
checkbox input "true"
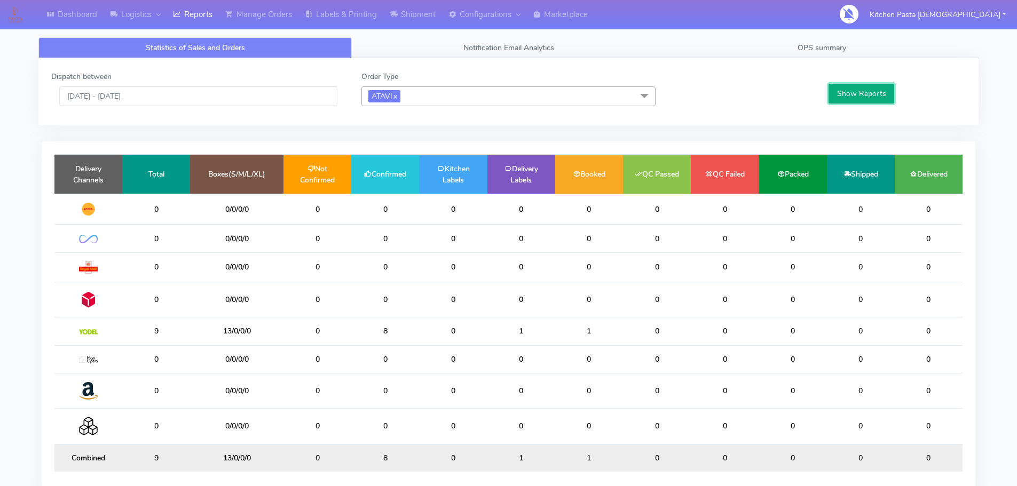
click at [841, 96] on button "Show Reports" at bounding box center [862, 94] width 66 height 20
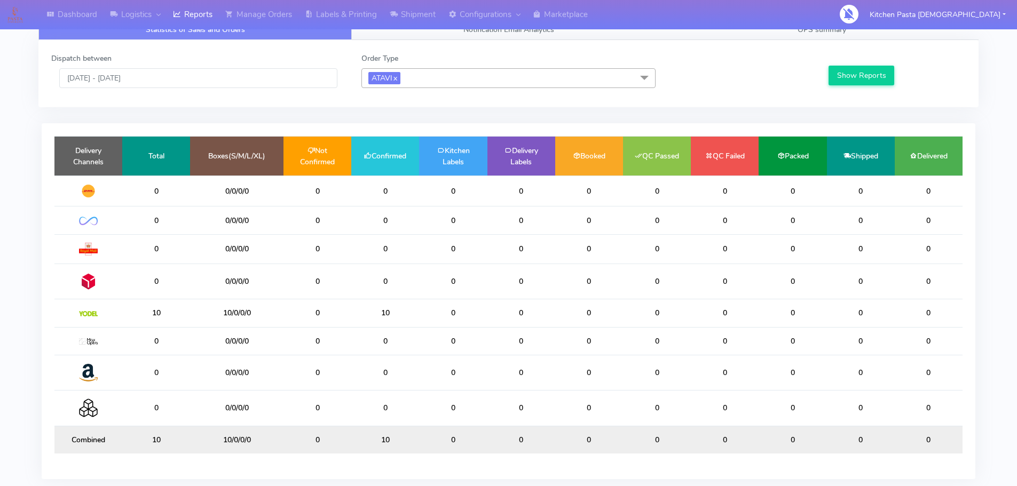
scroll to position [21, 0]
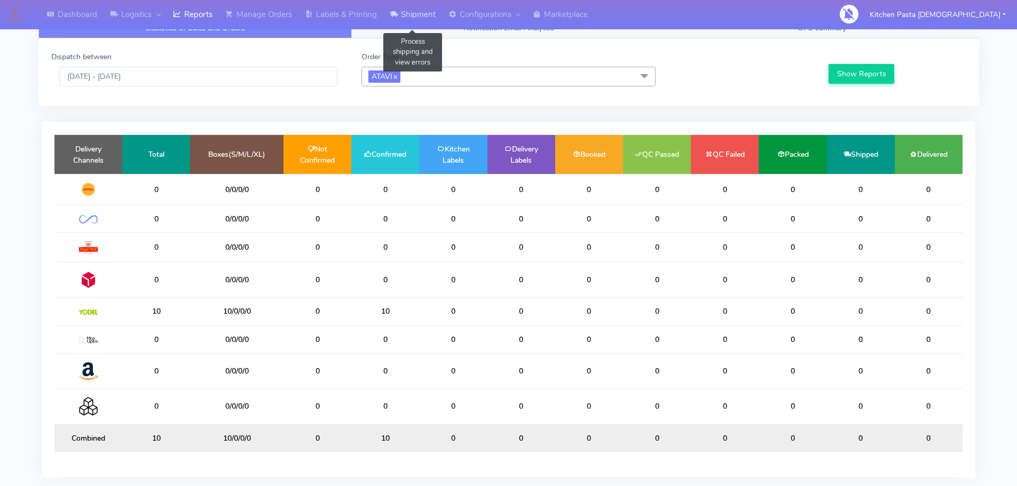
click at [435, 3] on link "Shipment" at bounding box center [412, 14] width 59 height 29
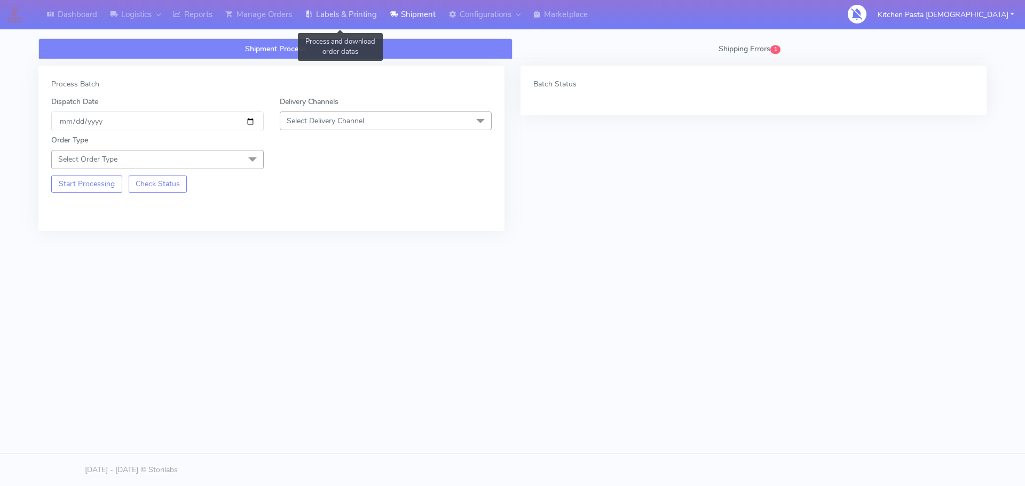
click at [353, 18] on link "Labels & Printing" at bounding box center [340, 14] width 85 height 29
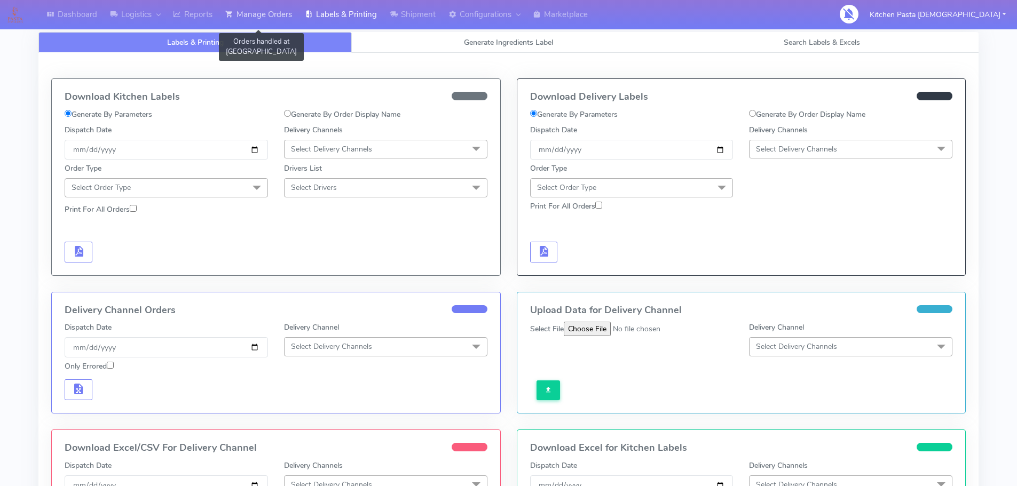
click at [272, 13] on link "Manage Orders" at bounding box center [259, 14] width 80 height 29
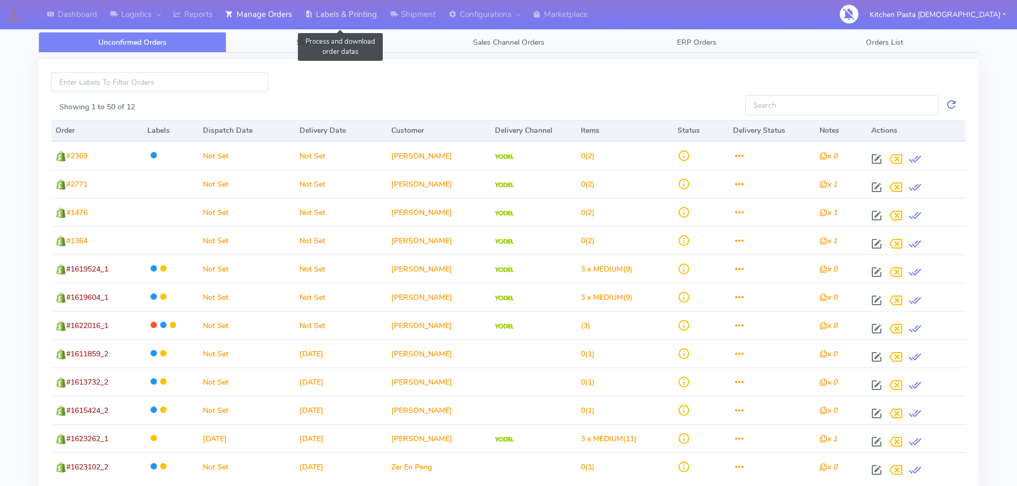
click at [364, 18] on link "Labels & Printing" at bounding box center [340, 14] width 85 height 29
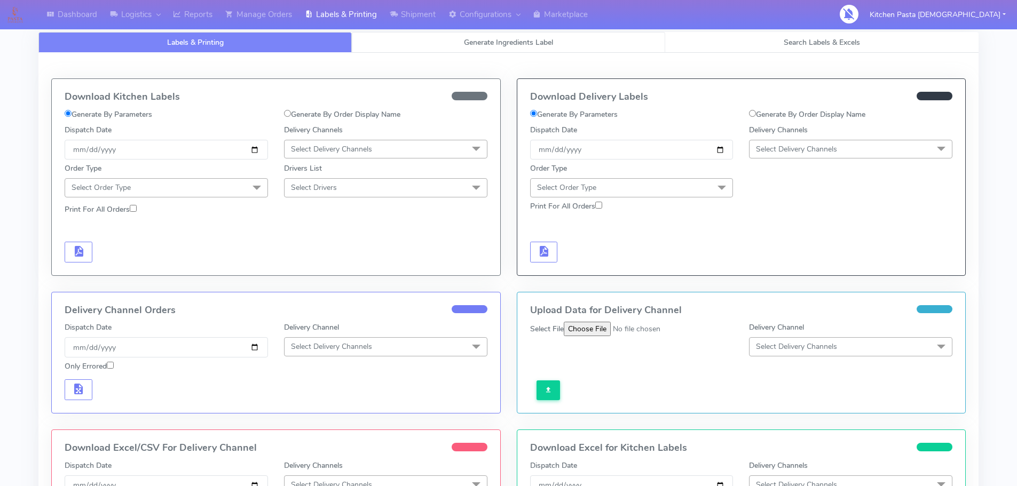
click at [574, 41] on link "Generate Ingredients Label" at bounding box center [508, 42] width 313 height 21
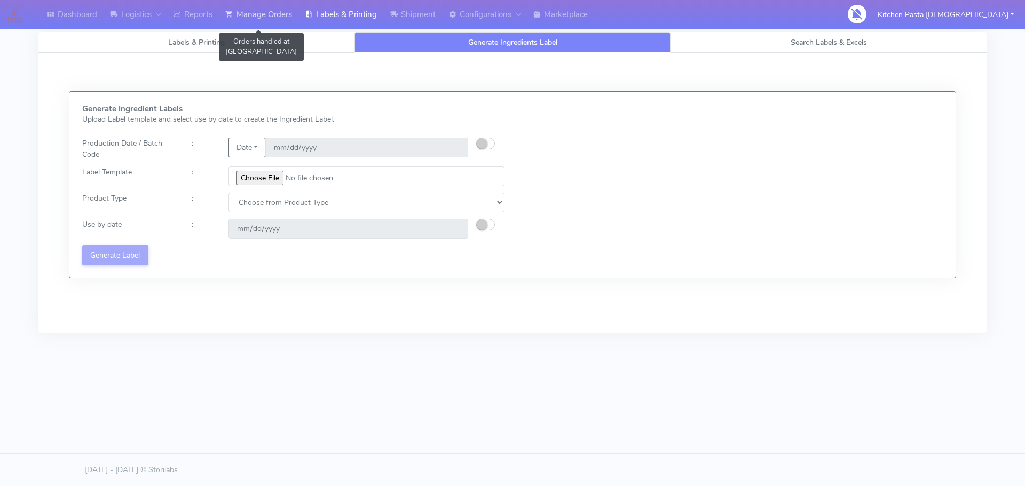
click at [272, 18] on link "Manage Orders" at bounding box center [259, 14] width 80 height 29
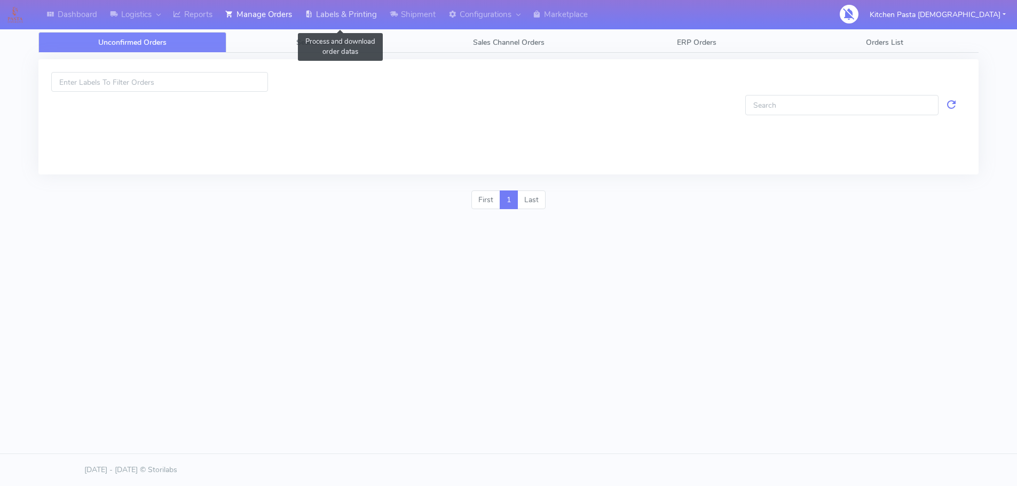
click at [339, 19] on link "Labels & Printing" at bounding box center [340, 14] width 85 height 29
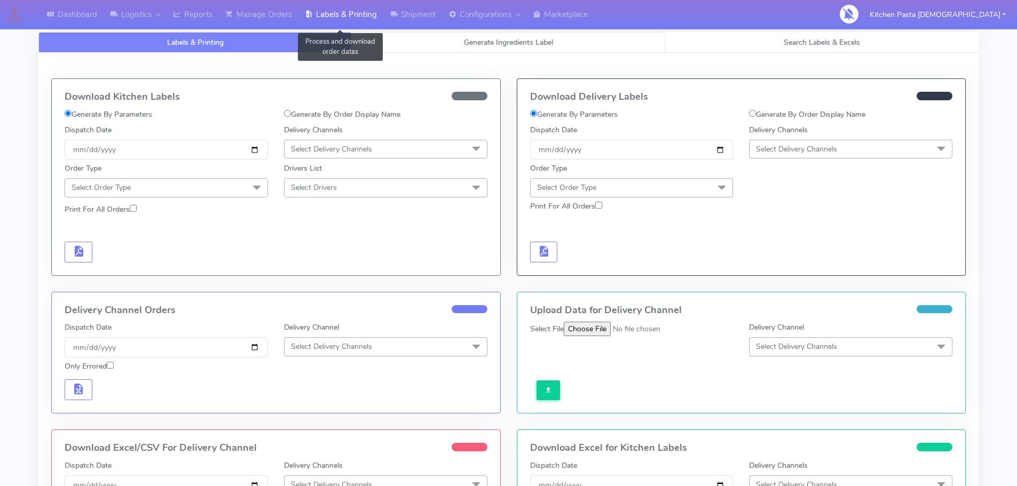
select select "All"
click at [792, 49] on link "Search Labels & Excels" at bounding box center [821, 42] width 313 height 21
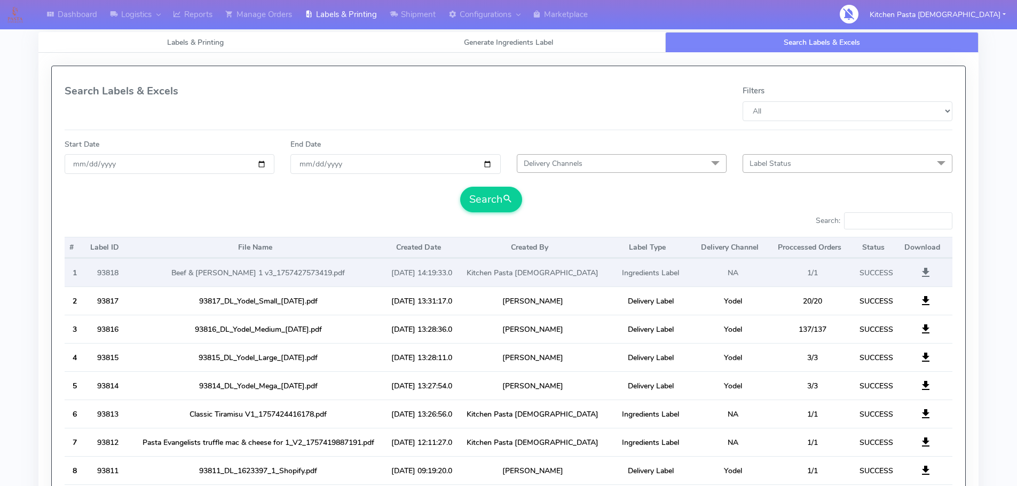
click at [458, 277] on td "[DATE] 14:19:33.0" at bounding box center [421, 272] width 73 height 28
click at [925, 272] on span at bounding box center [925, 275] width 13 height 10
